Goal: Task Accomplishment & Management: Use online tool/utility

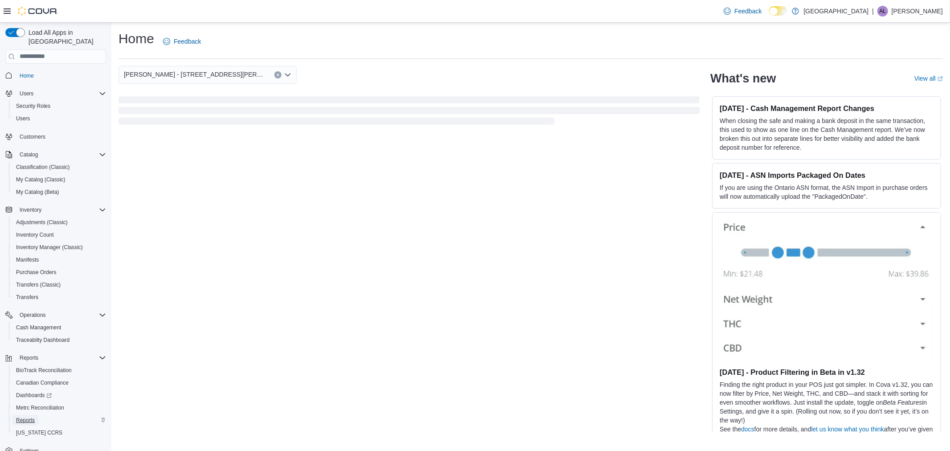
click at [21, 416] on span "Reports" at bounding box center [25, 419] width 19 height 7
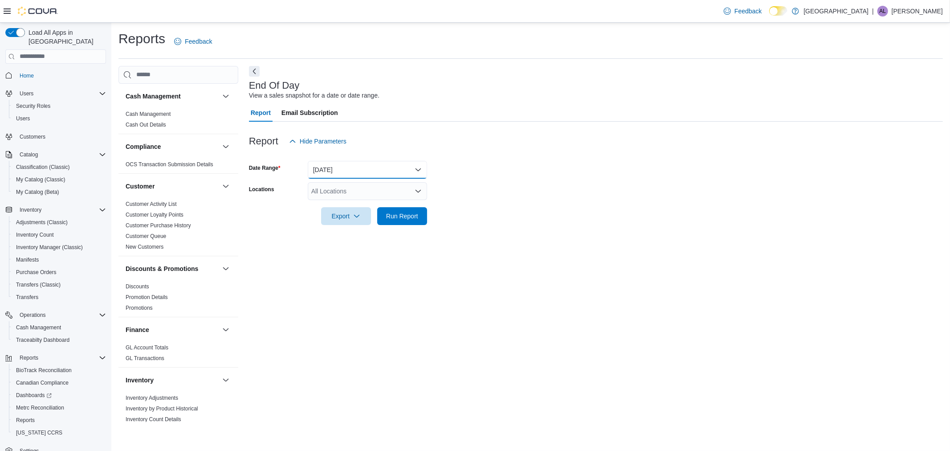
drag, startPoint x: 416, startPoint y: 167, endPoint x: 411, endPoint y: 168, distance: 4.6
click at [416, 167] on button "[DATE]" at bounding box center [367, 170] width 119 height 18
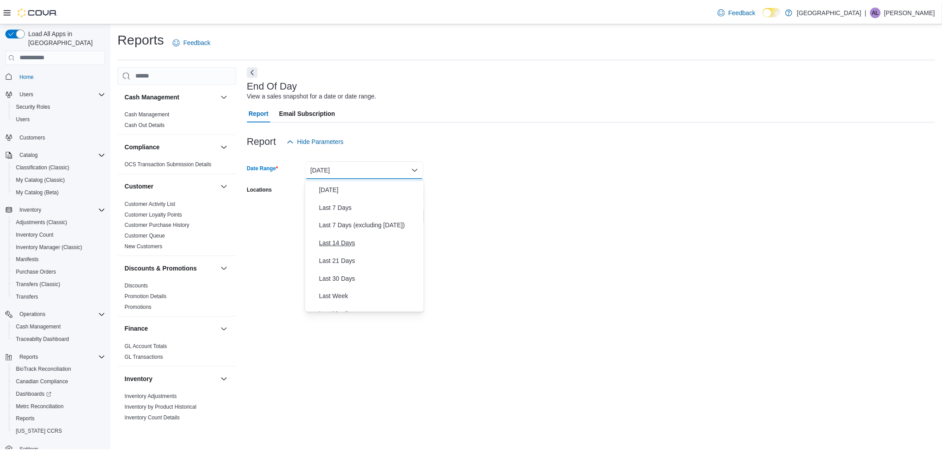
scroll to position [49, 0]
click at [346, 258] on span "Last 30 Days" at bounding box center [373, 262] width 102 height 11
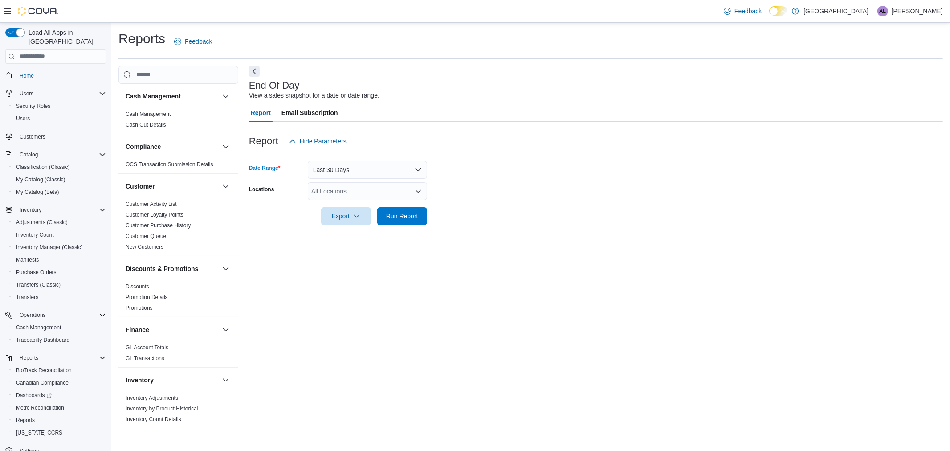
click at [416, 192] on icon "Open list of options" at bounding box center [418, 190] width 7 height 7
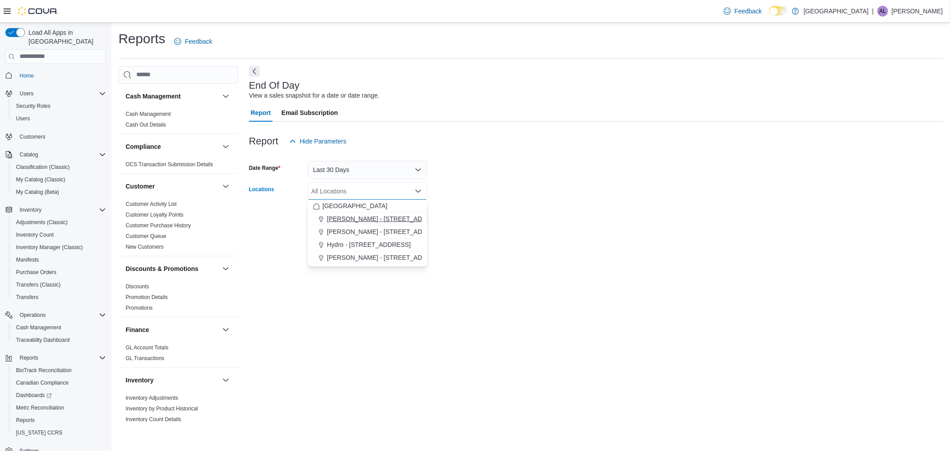
click at [349, 219] on span "[PERSON_NAME] - [STREET_ADDRESS][PERSON_NAME]" at bounding box center [412, 218] width 170 height 9
drag, startPoint x: 458, startPoint y: 214, endPoint x: 426, endPoint y: 214, distance: 32.1
click at [453, 214] on form "Date Range Last 30 Days Locations [PERSON_NAME] - [STREET_ADDRESS][PERSON_NAME]…" at bounding box center [596, 187] width 694 height 75
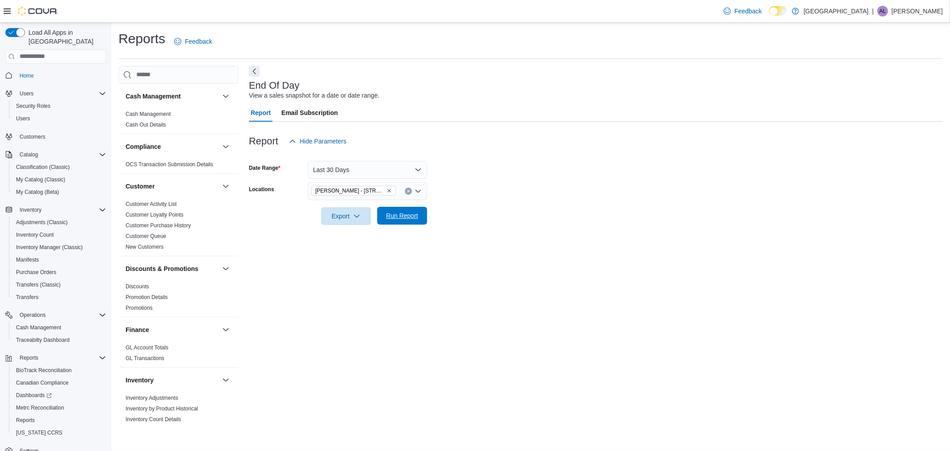
click at [411, 215] on span "Run Report" at bounding box center [402, 215] width 32 height 9
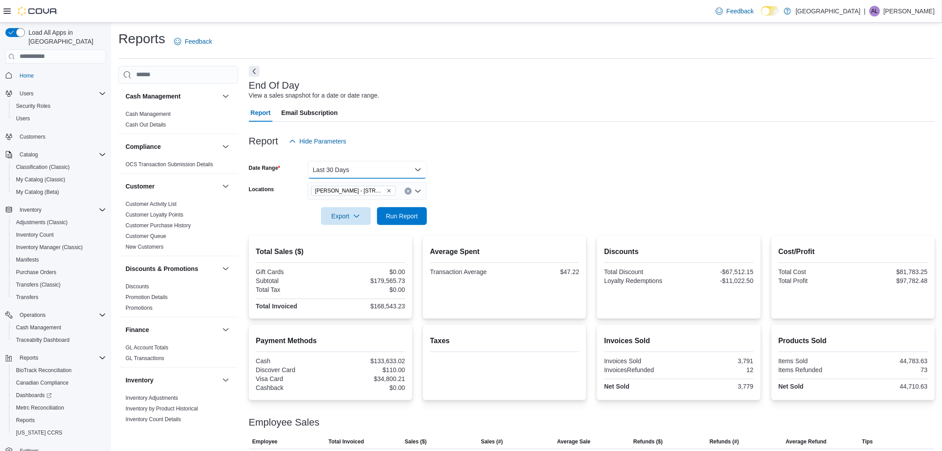
click at [420, 169] on button "Last 30 Days" at bounding box center [367, 170] width 119 height 18
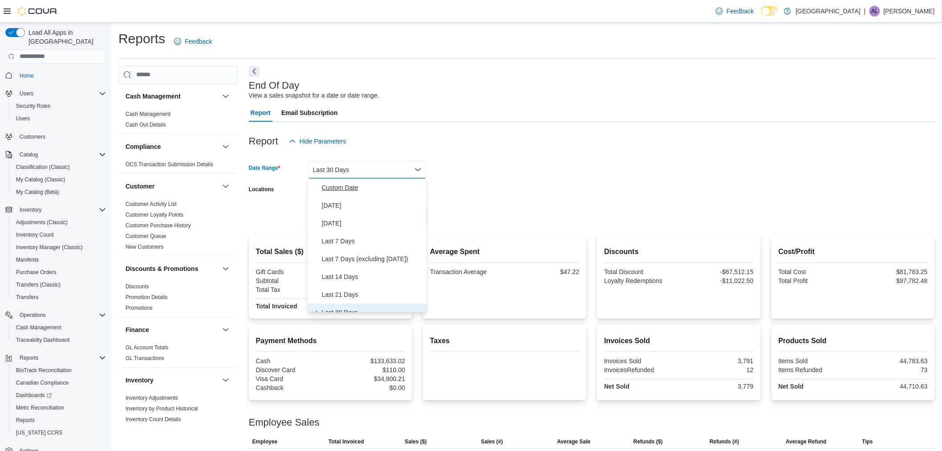
scroll to position [9, 0]
click at [357, 183] on span "Custom Date" at bounding box center [373, 178] width 102 height 11
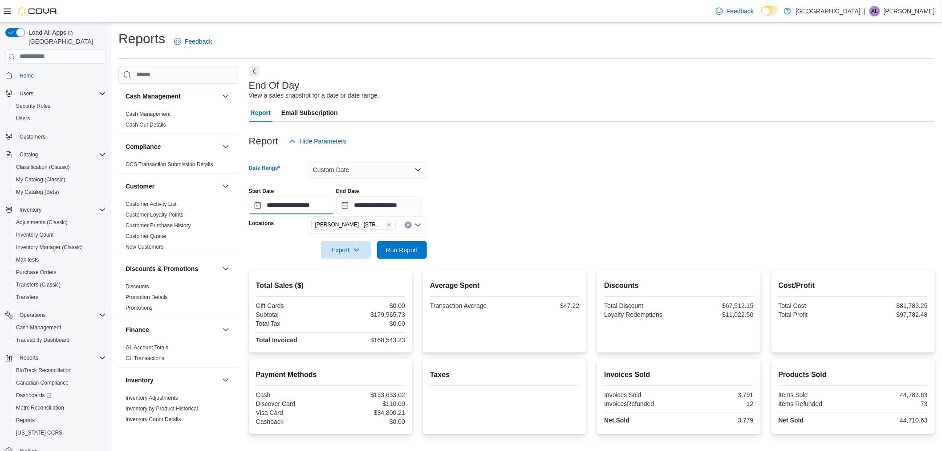
click at [273, 207] on input "**********" at bounding box center [292, 205] width 86 height 18
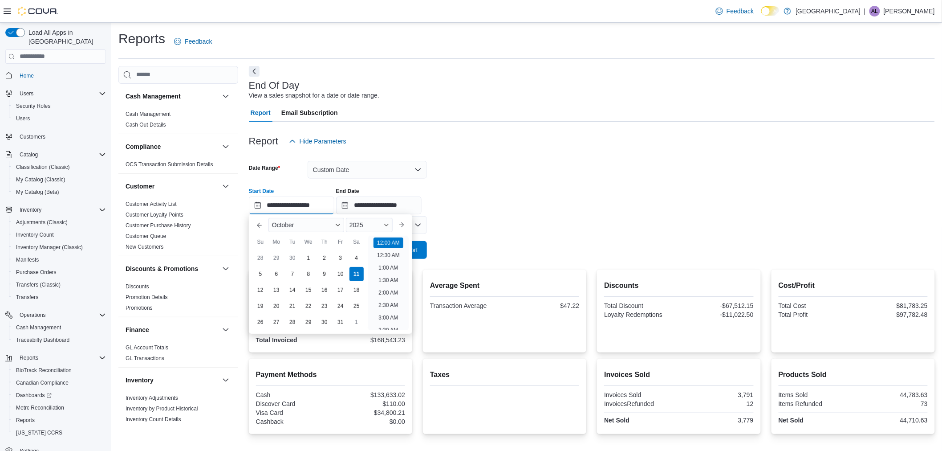
scroll to position [28, 0]
click at [306, 257] on div "1" at bounding box center [309, 258] width 16 height 16
type input "**********"
click at [480, 208] on div "**********" at bounding box center [592, 197] width 686 height 34
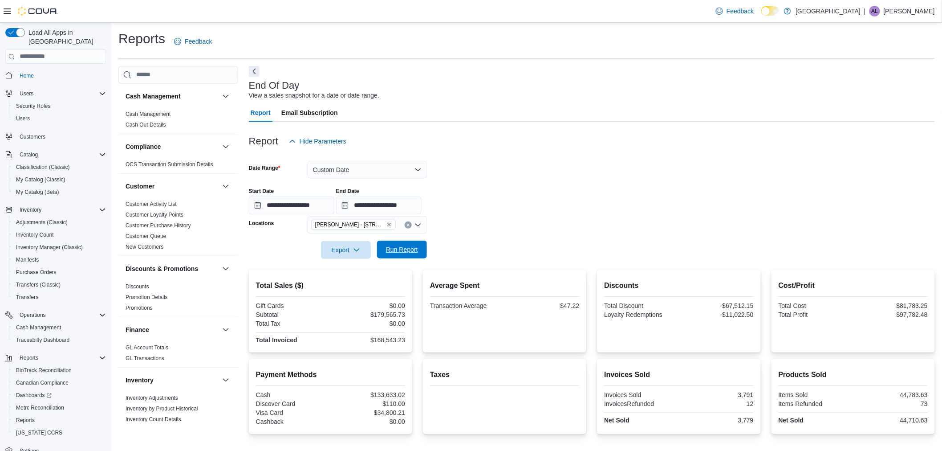
click at [415, 249] on span "Run Report" at bounding box center [402, 249] width 32 height 9
click at [415, 167] on button "Custom Date" at bounding box center [367, 170] width 119 height 18
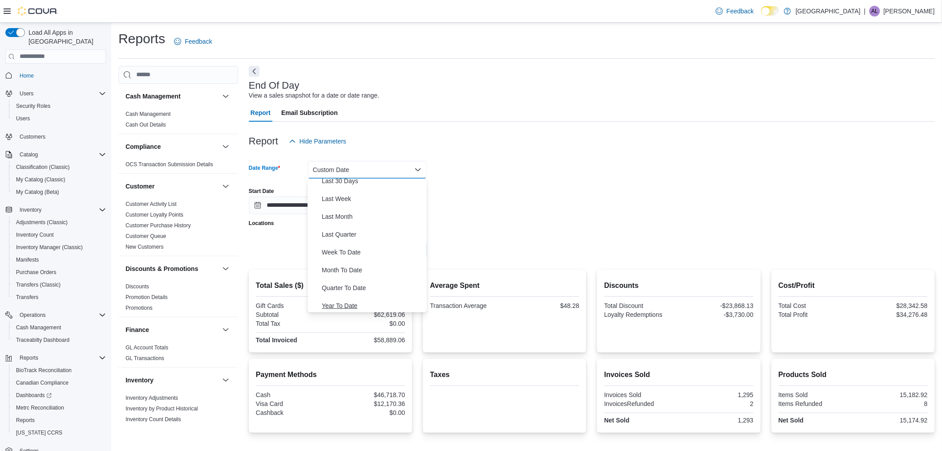
scroll to position [134, 0]
click at [348, 299] on span "Year To Date" at bounding box center [373, 303] width 102 height 11
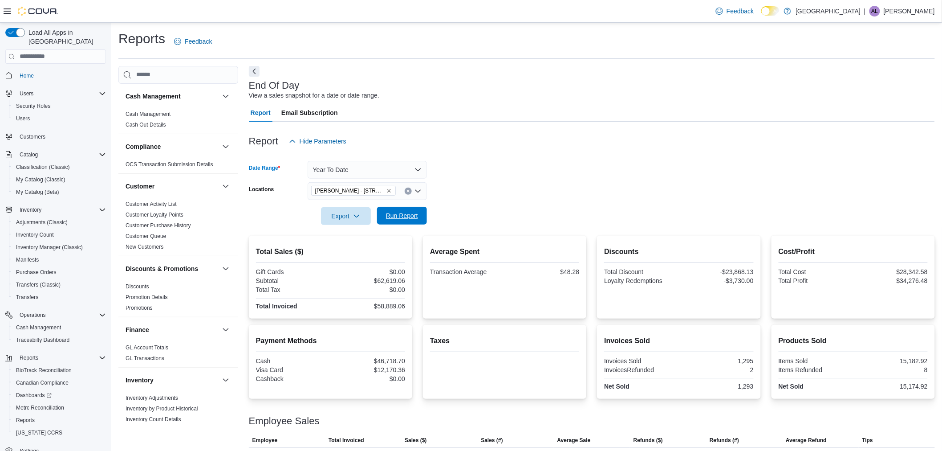
drag, startPoint x: 402, startPoint y: 224, endPoint x: 408, endPoint y: 212, distance: 13.2
click at [402, 223] on span "Run Report" at bounding box center [402, 216] width 39 height 18
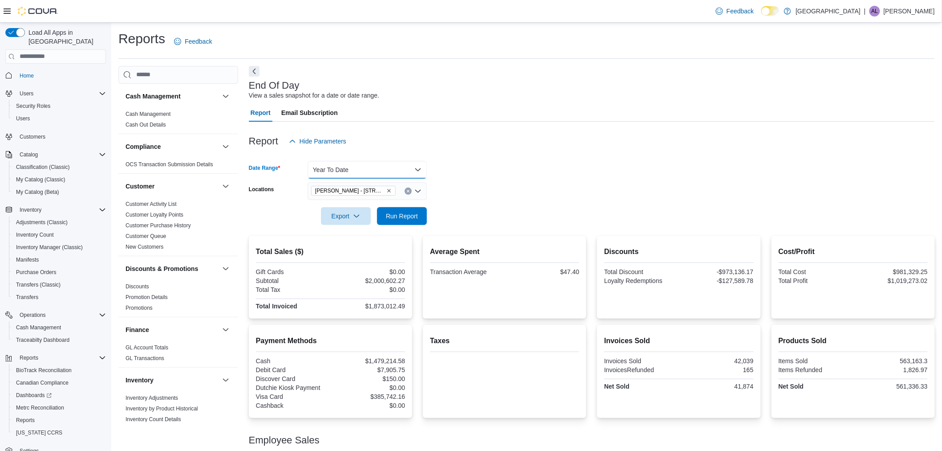
click at [413, 167] on button "Year To Date" at bounding box center [367, 170] width 119 height 18
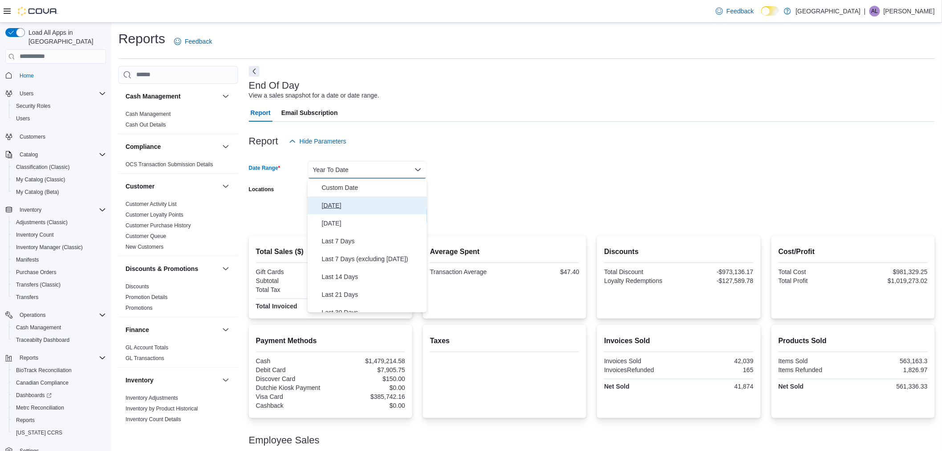
click at [326, 200] on span "[DATE]" at bounding box center [373, 205] width 102 height 11
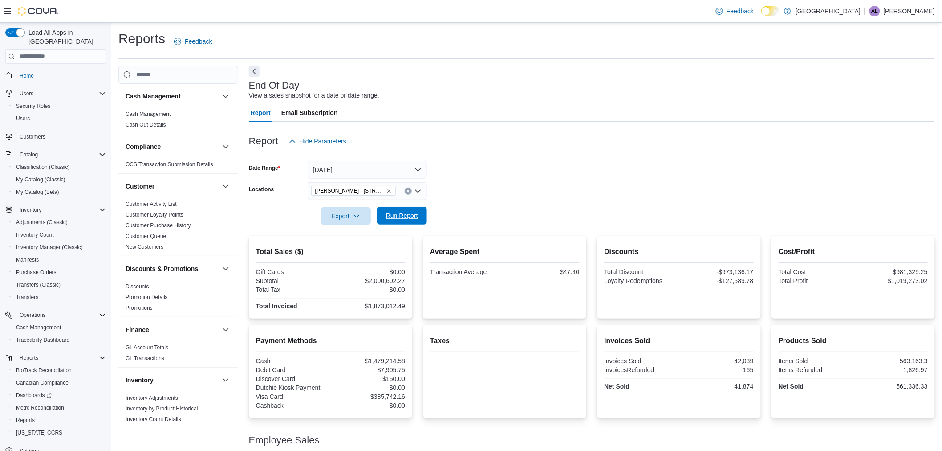
click at [406, 215] on span "Run Report" at bounding box center [402, 215] width 32 height 9
